Goal: Find specific page/section: Find specific page/section

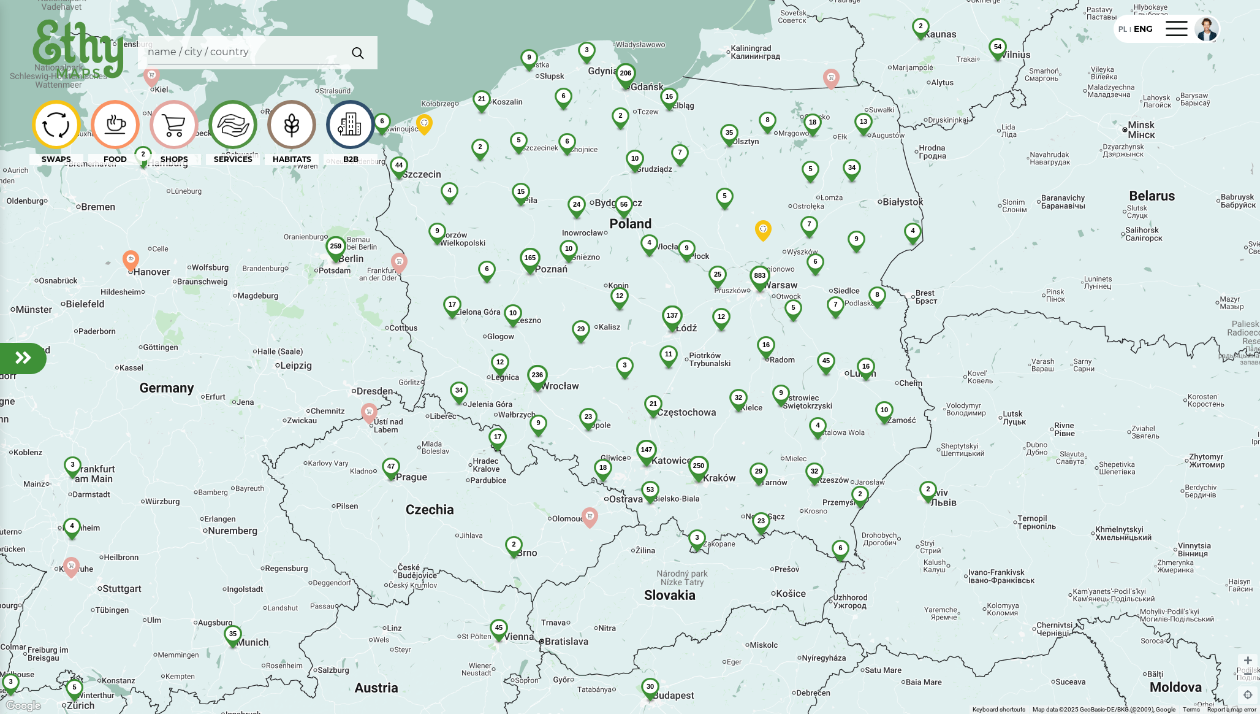
drag, startPoint x: 831, startPoint y: 240, endPoint x: 844, endPoint y: 186, distance: 55.5
click at [844, 186] on img at bounding box center [852, 176] width 34 height 34
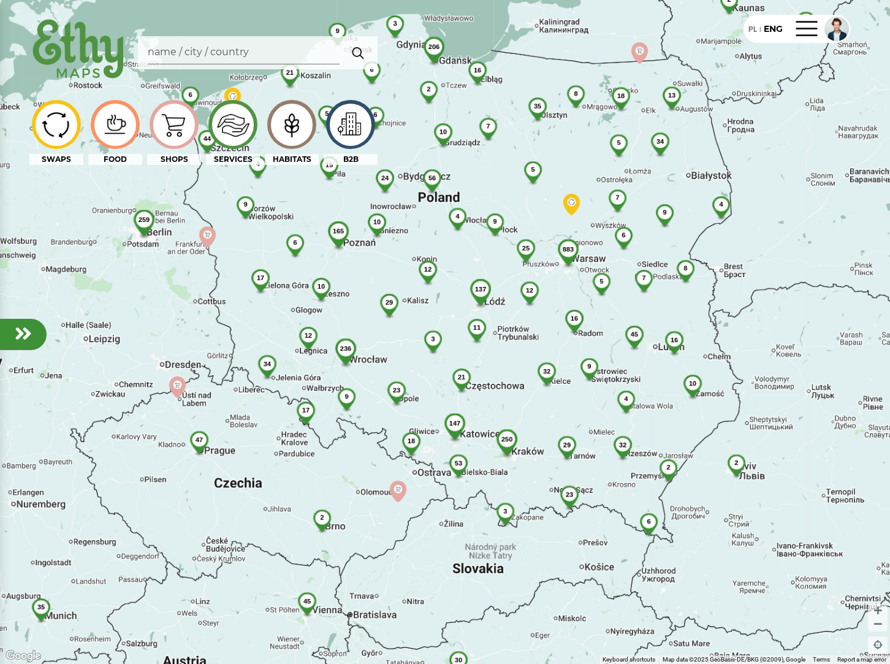
click at [359, 135] on img at bounding box center [350, 125] width 41 height 36
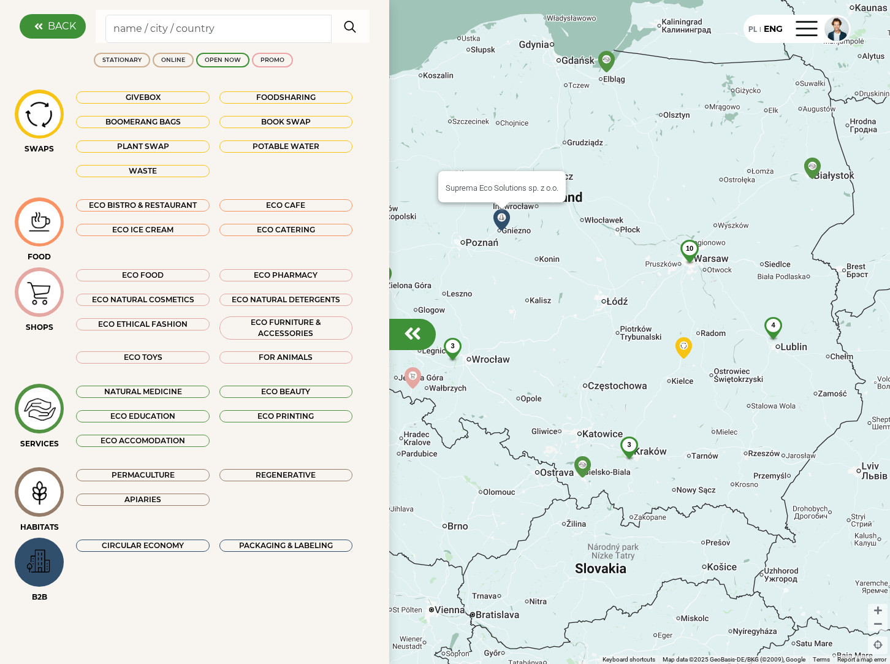
click at [497, 221] on img at bounding box center [501, 219] width 21 height 21
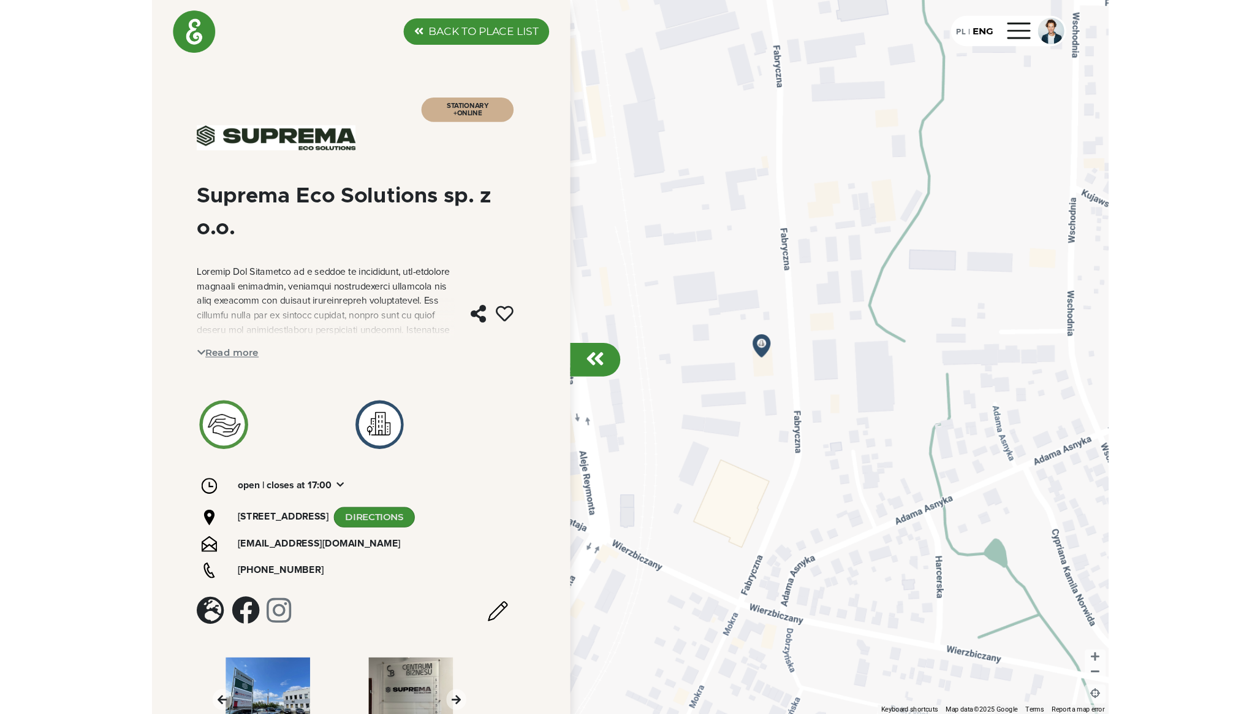
scroll to position [45, 0]
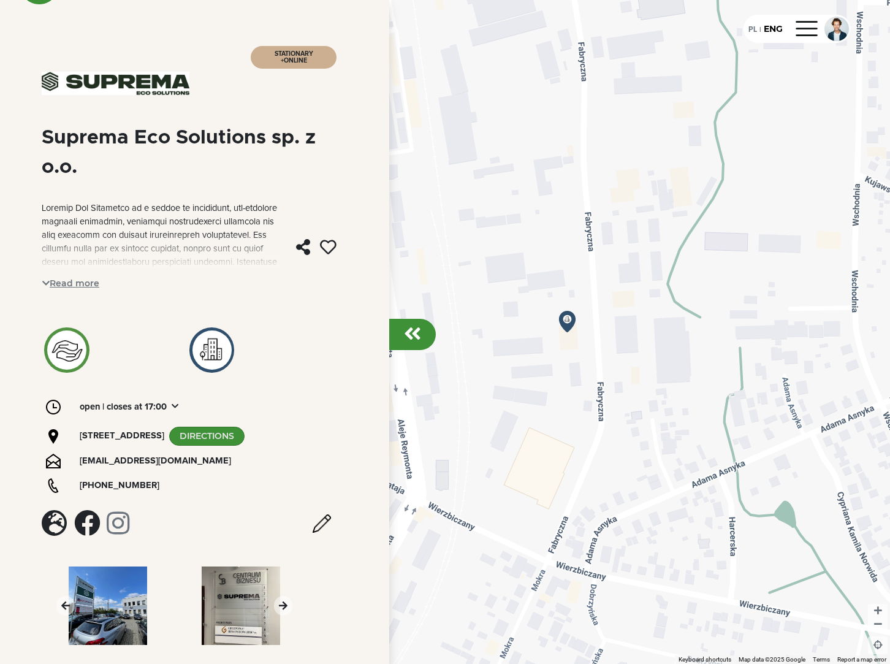
click at [424, 335] on div at bounding box center [412, 334] width 47 height 31
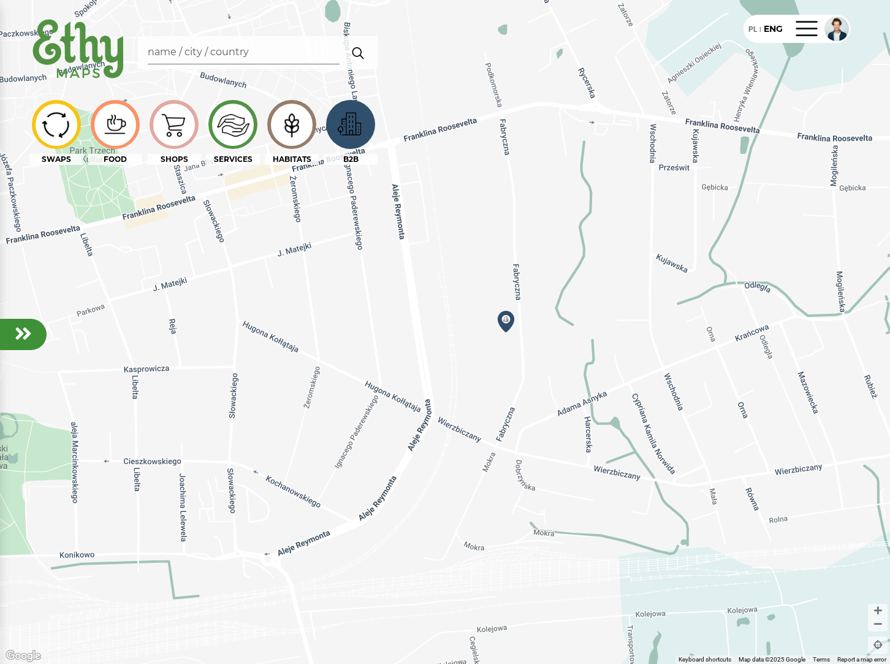
click at [283, 131] on img at bounding box center [291, 124] width 41 height 39
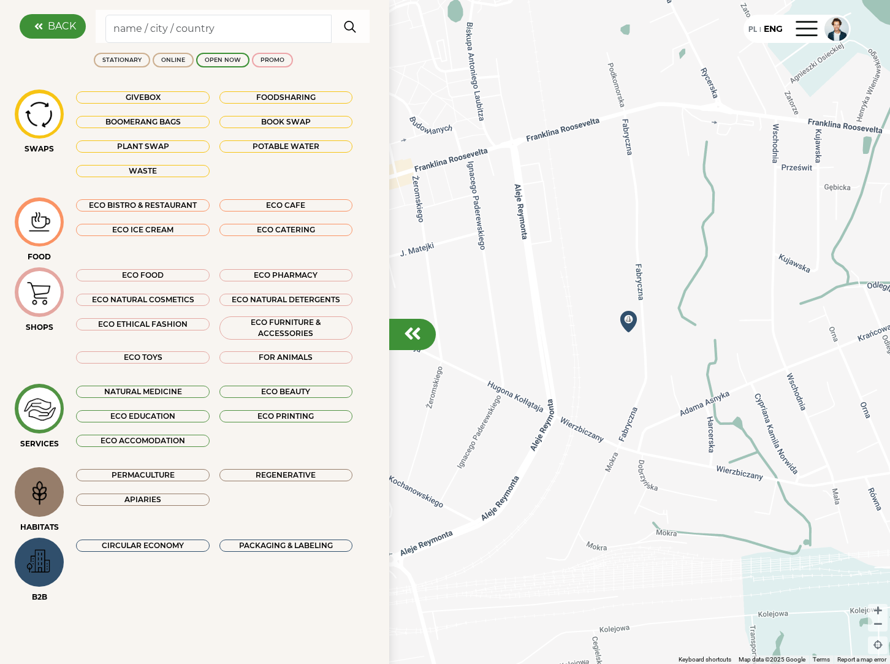
click at [273, 272] on div "ECO PHARMACY" at bounding box center [285, 275] width 133 height 12
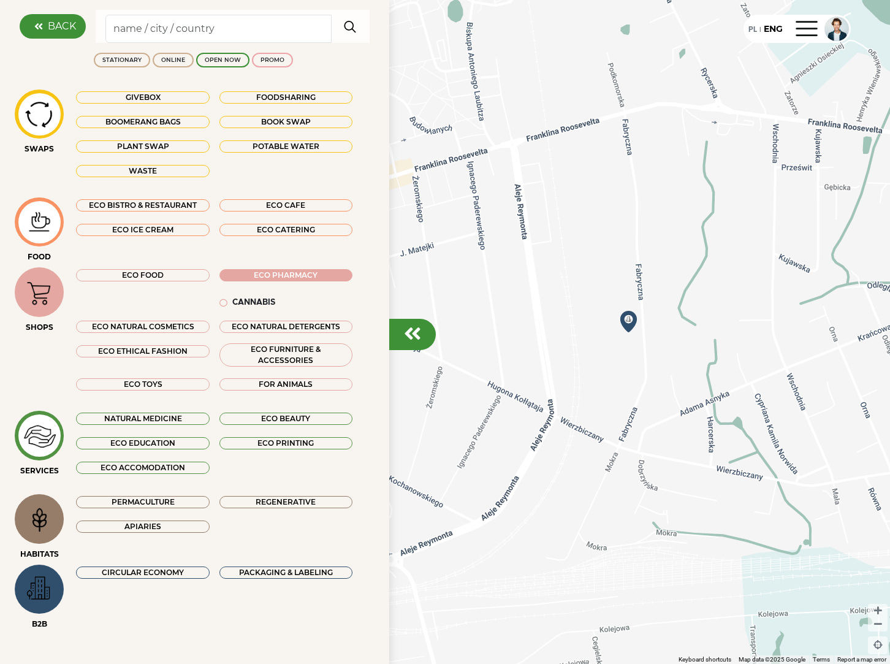
click at [261, 305] on div "Cannabis" at bounding box center [253, 303] width 43 height 12
click at [193, 35] on input "Search" at bounding box center [218, 29] width 226 height 28
type input "BLUE"
click at [357, 30] on img "button" at bounding box center [350, 26] width 23 height 25
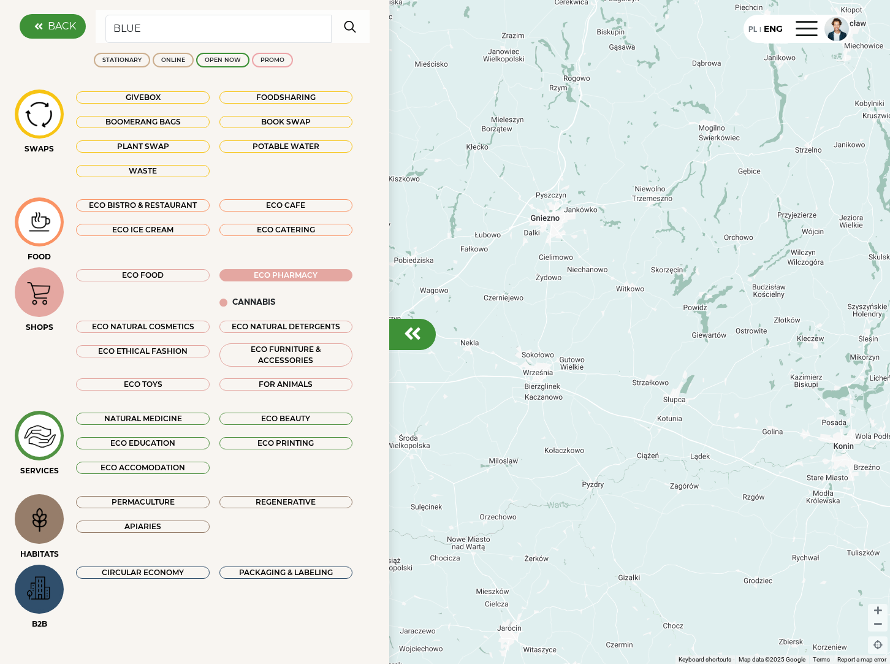
drag, startPoint x: 524, startPoint y: 172, endPoint x: 568, endPoint y: 215, distance: 61.6
click at [568, 215] on div at bounding box center [445, 332] width 890 height 664
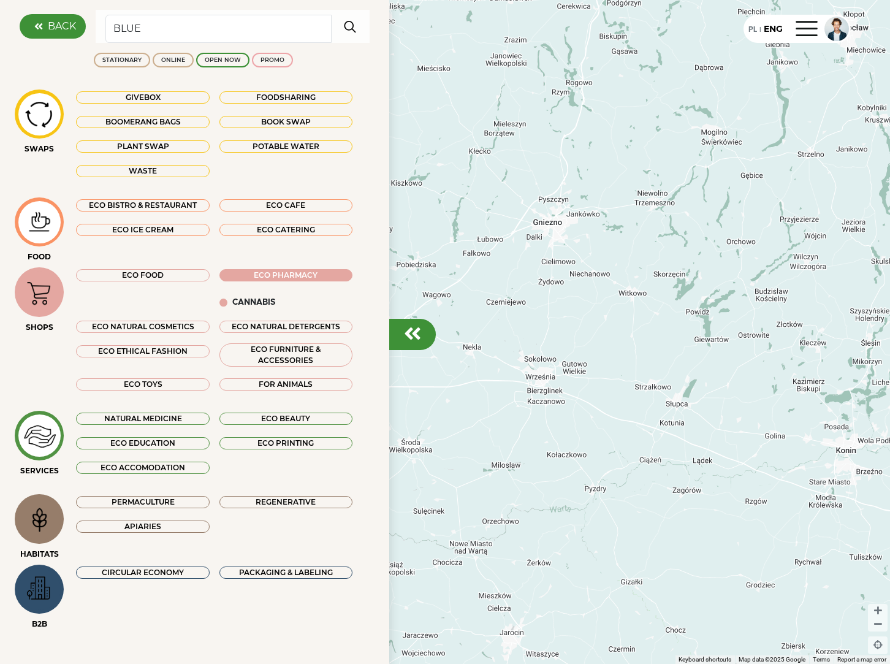
click at [71, 34] on div "BACK" at bounding box center [53, 26] width 66 height 25
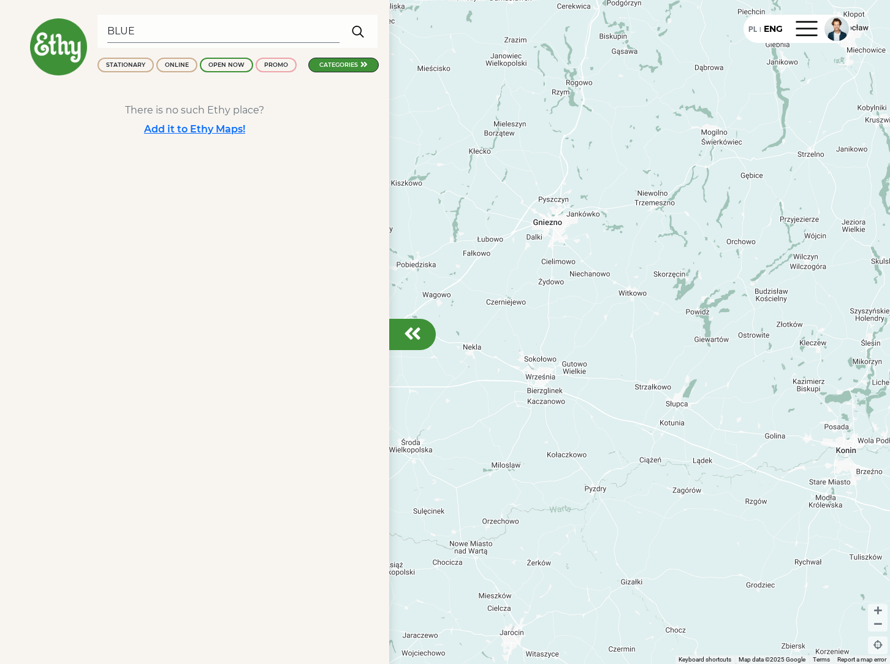
click at [150, 34] on input "BLUE" at bounding box center [223, 31] width 232 height 23
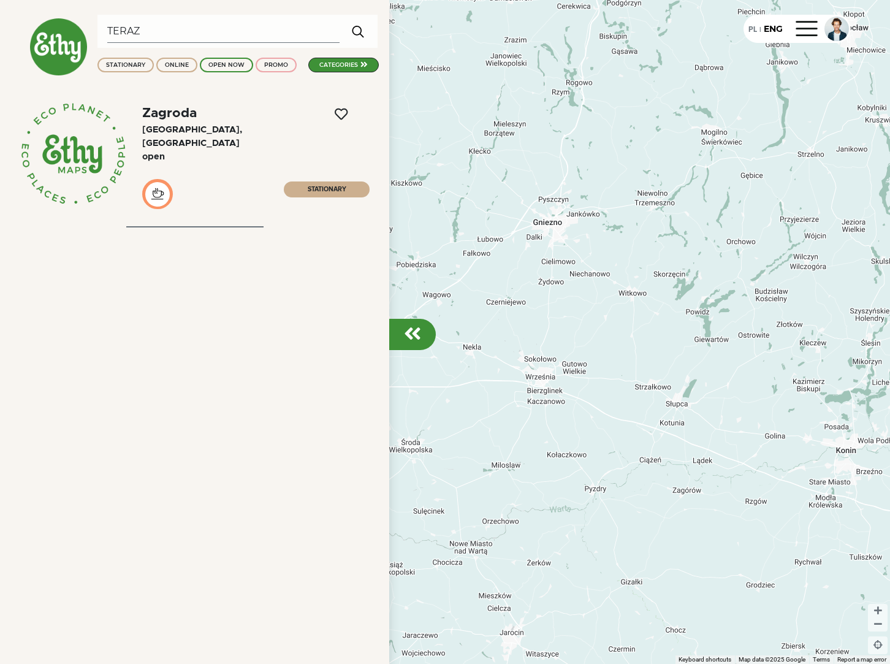
type input "TERAZ"
click at [296, 373] on div "Zagroda Stargard, [GEOGRAPHIC_DATA] Open STATIONARY" at bounding box center [194, 342] width 389 height 664
